Goal: Use online tool/utility: Utilize a website feature to perform a specific function

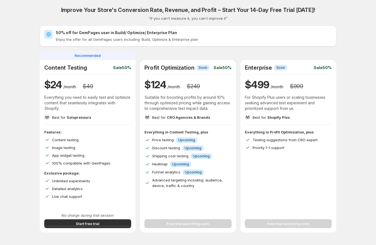
drag, startPoint x: 11, startPoint y: 202, endPoint x: 25, endPoint y: 193, distance: 17.4
click at [11, 202] on div "Improve Your Store's Conversion Rate, Revenue, and Profit – Start Your 14-Day F…" at bounding box center [188, 197] width 363 height 394
click at [78, 220] on span "Start free trial" at bounding box center [88, 223] width 24 height 6
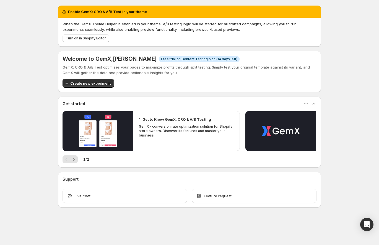
click at [20, 143] on div "Enable GemX: CRO & A/B Test in your theme When the GemX Theme Helper is enabled…" at bounding box center [189, 118] width 379 height 237
click at [84, 37] on span "Turn on in Shopify Editor" at bounding box center [86, 38] width 40 height 4
click at [80, 85] on span "Create new experiment" at bounding box center [90, 83] width 40 height 6
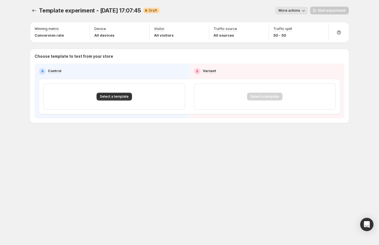
drag, startPoint x: 128, startPoint y: 6, endPoint x: 179, endPoint y: 6, distance: 51.5
click at [128, 6] on div "Template experiment - [DATE] 17:07:45. This page is ready Template experiment -…" at bounding box center [189, 10] width 319 height 21
click at [293, 15] on div "Template experiment - [DATE] 17:07:45. This page is ready Template experiment -…" at bounding box center [189, 10] width 319 height 21
click at [295, 13] on button "More actions" at bounding box center [292, 11] width 33 height 8
click at [296, 33] on span "Rename" at bounding box center [295, 31] width 14 height 4
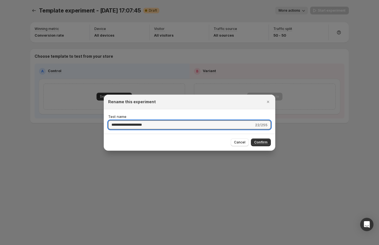
type input "**********"
click at [264, 145] on button "Confirm" at bounding box center [261, 142] width 20 height 8
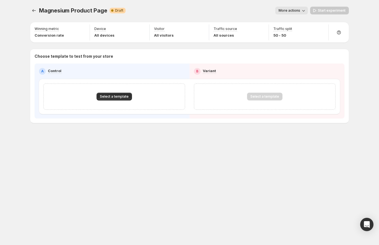
click at [121, 101] on div "Select a template" at bounding box center [114, 96] width 142 height 26
click at [120, 99] on button "Select a template" at bounding box center [114, 97] width 35 height 8
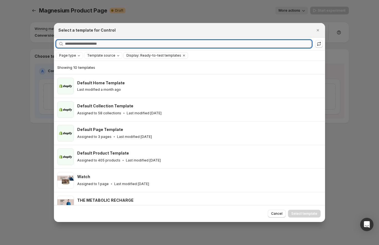
click at [98, 45] on input "Searching all templates" at bounding box center [188, 44] width 247 height 8
click at [104, 46] on input "Searching all templates" at bounding box center [188, 44] width 247 height 8
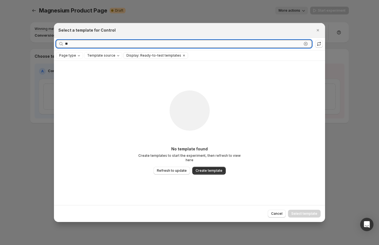
type input "*"
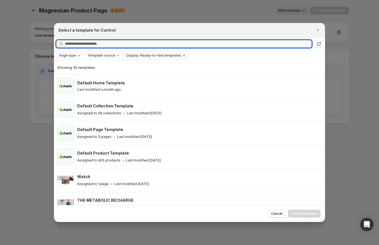
click at [57, 56] on button "Page type" at bounding box center [70, 55] width 26 height 6
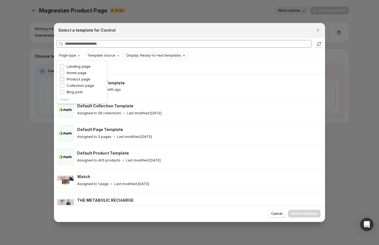
click at [74, 80] on span "Product page" at bounding box center [79, 79] width 24 height 4
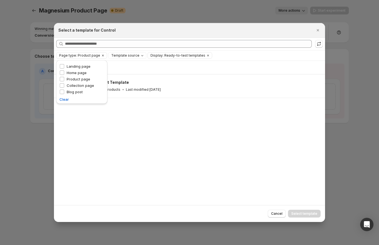
click at [106, 131] on div "Showing 1 template Default Product Template Assigned to 405 products Last modif…" at bounding box center [189, 133] width 271 height 144
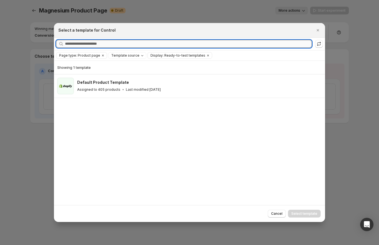
click at [76, 43] on input "Searching all templates" at bounding box center [188, 44] width 247 height 8
click at [318, 43] on icon ":rf:" at bounding box center [320, 43] width 4 height 2
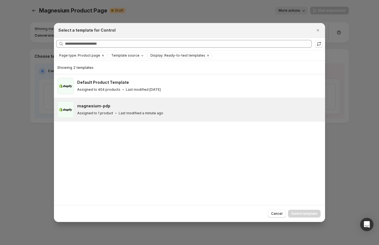
click at [133, 113] on p "Last modified a minute ago" at bounding box center [141, 113] width 45 height 4
click at [300, 213] on span "Select template" at bounding box center [305, 213] width 26 height 4
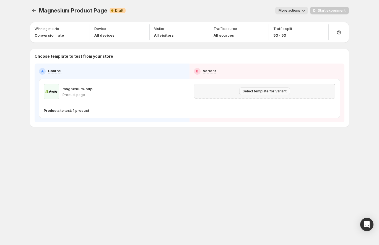
click at [256, 86] on div "Select template for Variant" at bounding box center [265, 91] width 142 height 15
click at [256, 90] on span "Select template for Variant" at bounding box center [265, 91] width 44 height 4
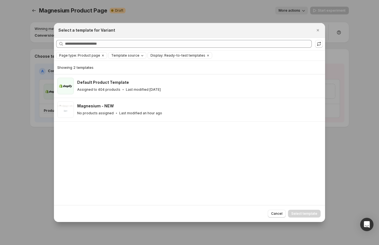
click at [133, 55] on span "Template source" at bounding box center [125, 55] width 28 height 4
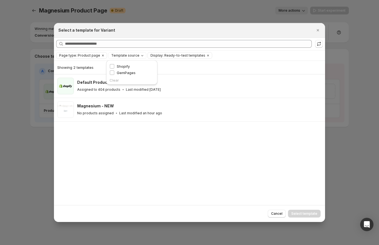
drag, startPoint x: 129, startPoint y: 72, endPoint x: 135, endPoint y: 72, distance: 6.7
click at [129, 72] on span "GemPages" at bounding box center [126, 72] width 19 height 4
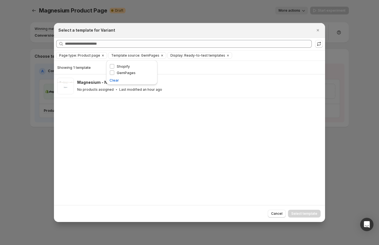
click at [209, 118] on div "Showing 1 template Magnesium - NEW No products assigned Last modified an hour a…" at bounding box center [189, 133] width 271 height 144
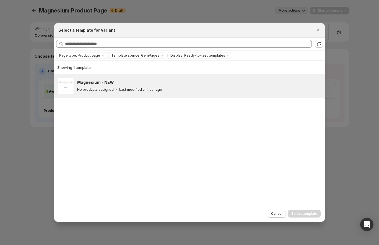
click at [180, 89] on div "No products assigned Last modified an hour ago" at bounding box center [198, 90] width 243 height 6
click at [142, 91] on p "Last modified an hour ago" at bounding box center [140, 89] width 43 height 4
click at [155, 88] on p "Last modified an hour ago" at bounding box center [140, 89] width 43 height 4
click at [306, 216] on button "Select template" at bounding box center [304, 213] width 33 height 8
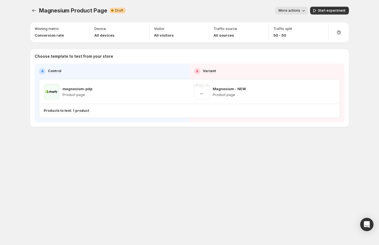
click at [304, 16] on div "Magnesium Product Page. This page is ready Magnesium Product Page Warning Compl…" at bounding box center [189, 10] width 319 height 21
click at [303, 12] on icon "button" at bounding box center [304, 11] width 6 height 6
click at [244, 11] on div "More actions" at bounding box center [219, 11] width 178 height 8
click at [225, 178] on div "Magnesium Product Page. This page is ready Magnesium Product Page Warning Compl…" at bounding box center [190, 122] width 332 height 245
click at [37, 12] on button "Experiments" at bounding box center [34, 11] width 8 height 8
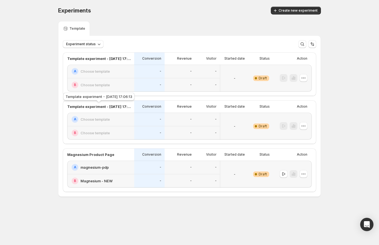
click at [112, 108] on p "Template experiment - [DATE] 17:06:13" at bounding box center [99, 107] width 64 height 6
click at [304, 126] on icon "button" at bounding box center [304, 126] width 6 height 6
click at [304, 134] on button "Edit" at bounding box center [303, 137] width 37 height 9
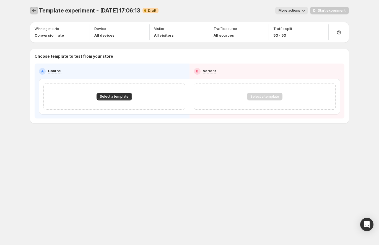
click at [34, 10] on icon "Experiments" at bounding box center [34, 11] width 6 height 6
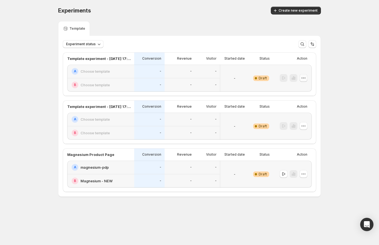
click at [302, 79] on icon "button" at bounding box center [304, 78] width 6 height 6
click at [300, 89] on span "Edit" at bounding box center [297, 89] width 6 height 4
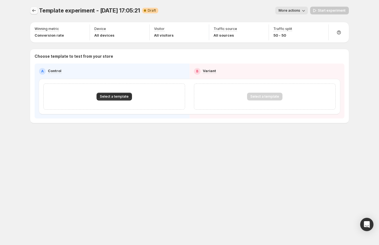
click at [33, 9] on icon "Experiments" at bounding box center [34, 11] width 6 height 6
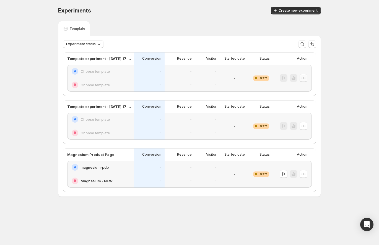
click at [306, 78] on icon "button" at bounding box center [304, 78] width 6 height 6
click at [301, 114] on button "Delete" at bounding box center [303, 117] width 37 height 9
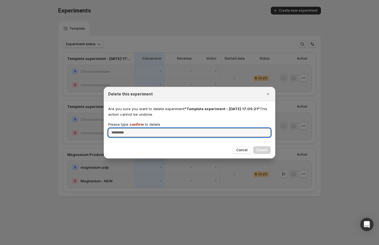
click at [296, 83] on div at bounding box center [189, 122] width 379 height 245
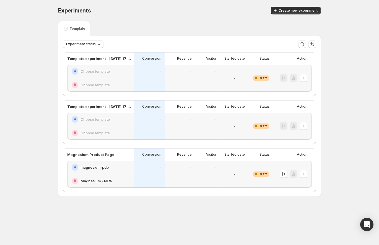
click at [299, 77] on div at bounding box center [294, 78] width 28 height 8
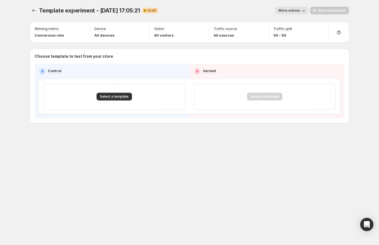
click at [28, 11] on div "Template experiment - [DATE] 17:05:21. This page is ready Template experiment -…" at bounding box center [190, 76] width 332 height 153
drag, startPoint x: 25, startPoint y: 11, endPoint x: 31, endPoint y: 12, distance: 5.6
click at [25, 11] on div "Template experiment - [DATE] 17:05:21. This page is ready Template experiment -…" at bounding box center [190, 76] width 332 height 153
click at [32, 12] on icon "Experiments" at bounding box center [34, 11] width 6 height 6
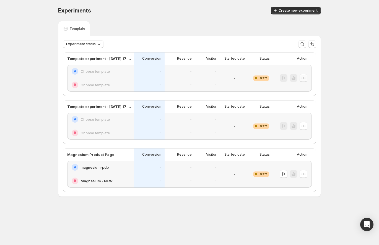
click at [304, 78] on icon "button" at bounding box center [304, 78] width 6 height 6
click at [347, 82] on div "Experiments. This page is ready Experiments Create new experiment Template Expe…" at bounding box center [189, 113] width 379 height 226
click at [307, 82] on div at bounding box center [294, 78] width 28 height 8
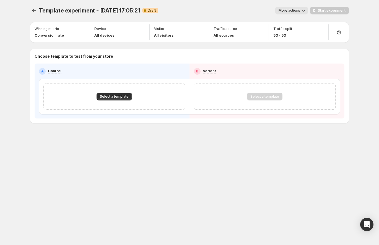
click at [306, 79] on div "Select a template Select a template" at bounding box center [189, 96] width 301 height 35
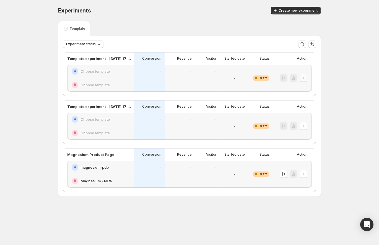
click at [306, 79] on icon "button" at bounding box center [304, 78] width 6 height 6
click at [300, 116] on span "Delete" at bounding box center [299, 118] width 11 height 4
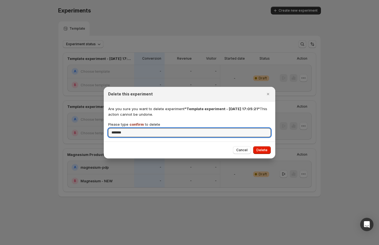
type input "*******"
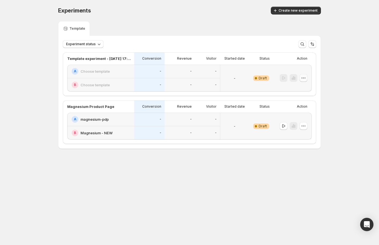
click at [304, 77] on icon "button" at bounding box center [304, 78] width 6 height 6
click at [297, 117] on span "Delete" at bounding box center [299, 118] width 11 height 4
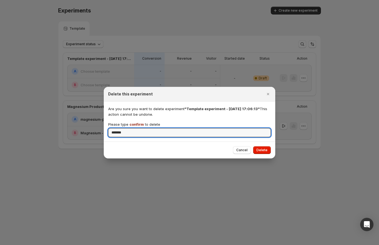
type input "*******"
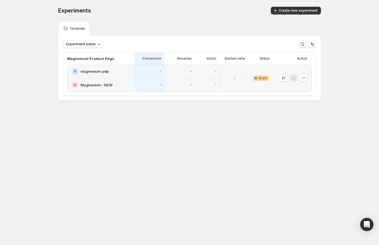
click at [142, 121] on div "Experiments. This page is ready Experiments Create new experiment Template Expe…" at bounding box center [190, 65] width 276 height 130
click at [180, 141] on body "Experiments. This page is ready Experiments Create new experiment Template Expe…" at bounding box center [189, 122] width 379 height 245
click at [133, 129] on div "Experiments. This page is ready Experiments Create new experiment Template Expe…" at bounding box center [190, 65] width 276 height 130
click at [118, 117] on div "Experiments. This page is ready Experiments Create new experiment Template Expe…" at bounding box center [190, 65] width 276 height 130
click at [94, 43] on span "Experiment status" at bounding box center [81, 44] width 30 height 4
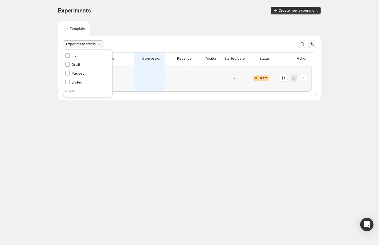
click at [132, 24] on div "Template" at bounding box center [189, 28] width 263 height 15
